Goal: Information Seeking & Learning: Understand process/instructions

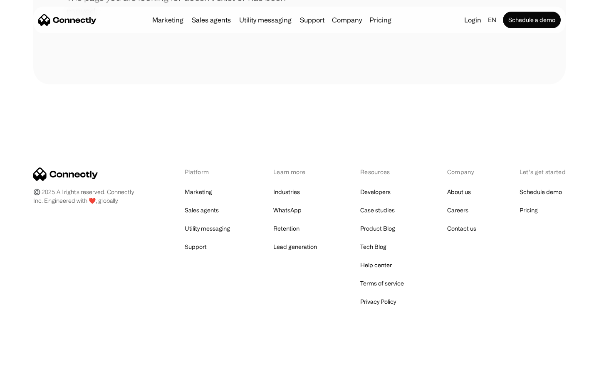
scroll to position [152, 0]
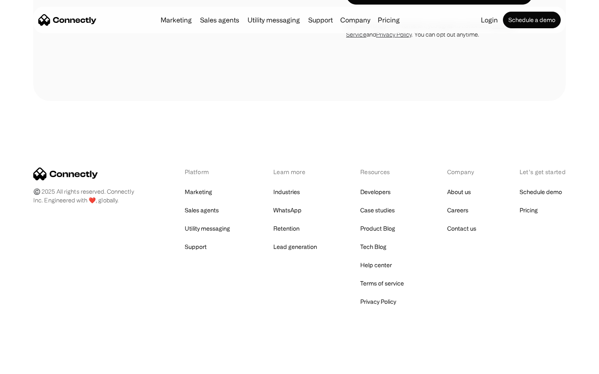
scroll to position [723, 0]
